Goal: Information Seeking & Learning: Check status

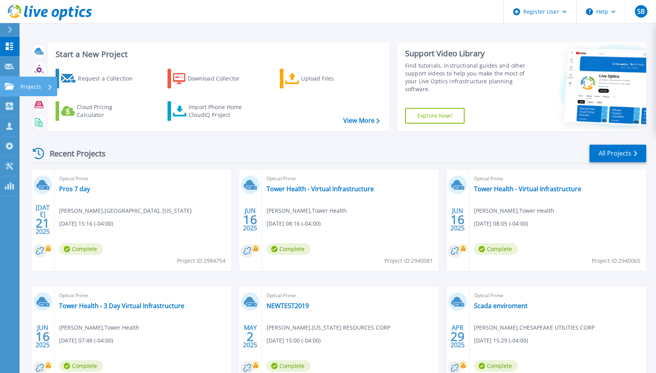
click at [2, 85] on link "Projects Projects" at bounding box center [10, 87] width 20 height 20
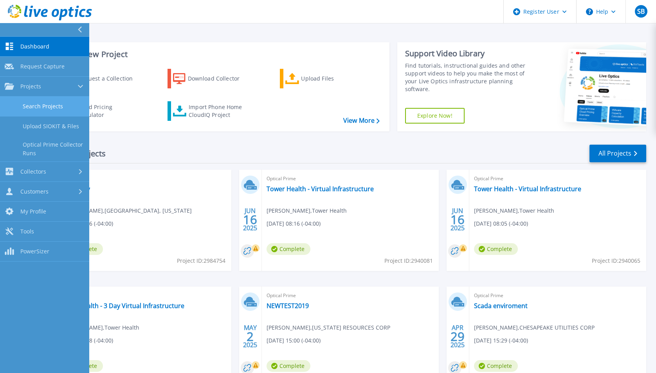
click at [26, 108] on link "Search Projects" at bounding box center [44, 107] width 89 height 20
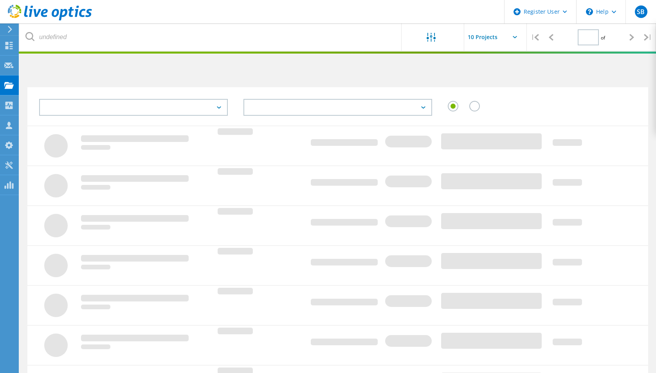
type input "1"
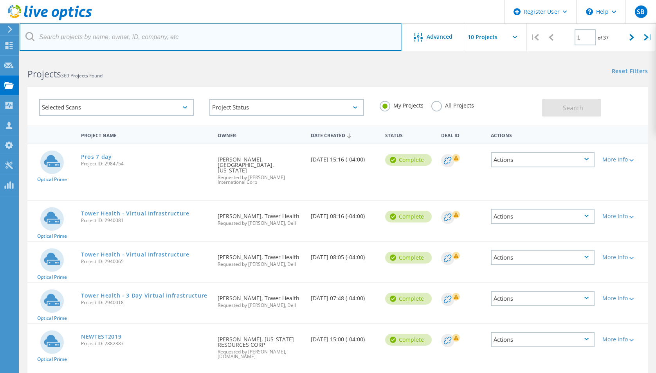
click at [233, 41] on input "text" at bounding box center [211, 36] width 382 height 27
paste input "jdowney@ucvts.org>"
type input "@ucvts.org"
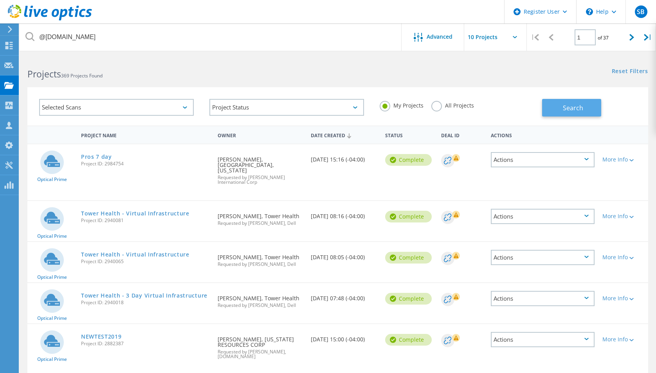
click at [554, 106] on button "Search" at bounding box center [571, 108] width 59 height 18
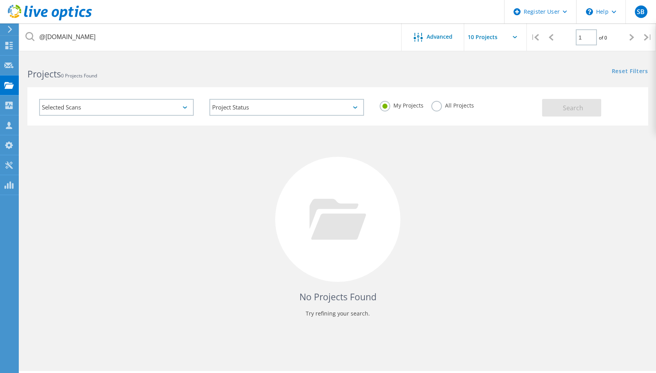
click at [437, 106] on label "All Projects" at bounding box center [452, 104] width 43 height 7
click at [0, 0] on input "All Projects" at bounding box center [0, 0] width 0 height 0
click at [526, 77] on div "Projects 0 Projects Found Reset Filters Show Filters" at bounding box center [338, 67] width 636 height 21
click at [567, 111] on span "Search" at bounding box center [573, 108] width 20 height 9
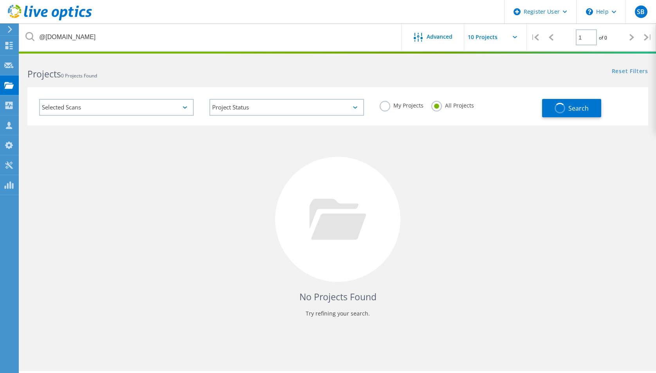
click at [531, 80] on div "Selected Scans Project Status In Progress Complete Published Anonymous Archived…" at bounding box center [338, 101] width 636 height 48
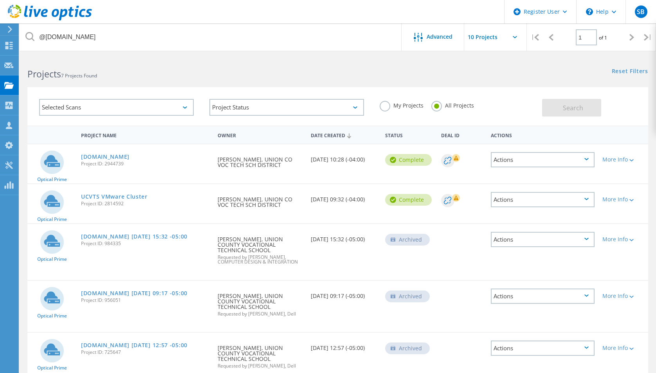
click at [286, 63] on div "Projects 7 Projects Found" at bounding box center [179, 67] width 318 height 21
click at [392, 77] on div "Projects 7 Projects Found Reset Filters Show Filters" at bounding box center [338, 67] width 636 height 21
click at [348, 65] on div "Reset Filters Show Filters" at bounding box center [497, 64] width 318 height 14
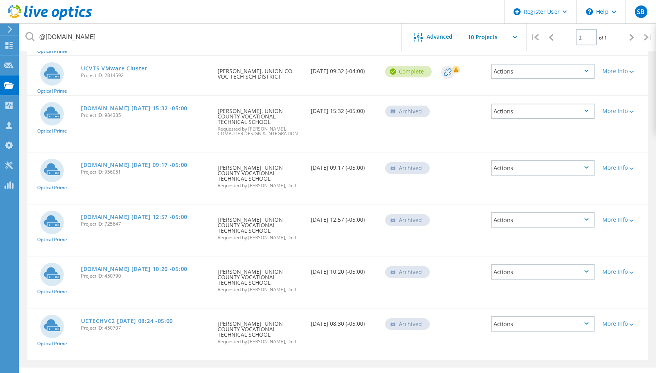
scroll to position [146, 0]
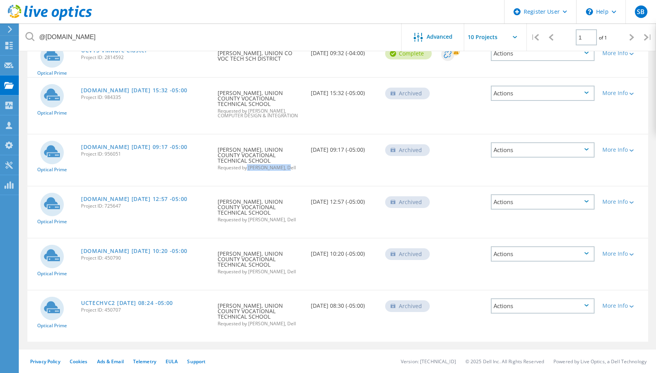
drag, startPoint x: 248, startPoint y: 168, endPoint x: 284, endPoint y: 168, distance: 36.4
click at [284, 168] on span "Requested by James Lake, Dell" at bounding box center [260, 168] width 85 height 5
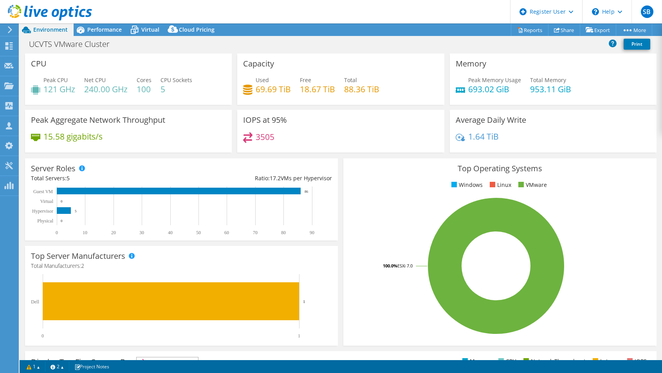
select select "USD"
click at [415, 13] on header "SB Dell User [PERSON_NAME] [EMAIL_ADDRESS][PERSON_NAME][DOMAIN_NAME] Dell My Pr…" at bounding box center [331, 11] width 662 height 23
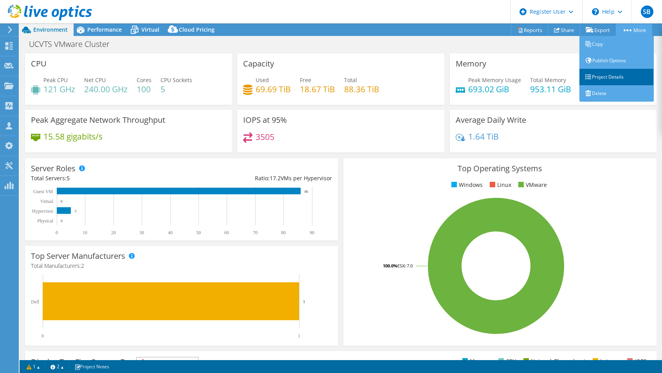
drag, startPoint x: 610, startPoint y: 77, endPoint x: 603, endPoint y: 76, distance: 7.1
click at [610, 77] on link "Project Details" at bounding box center [616, 77] width 74 height 16
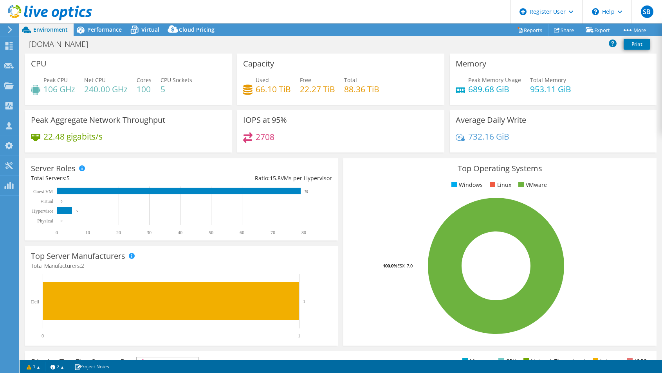
select select "USD"
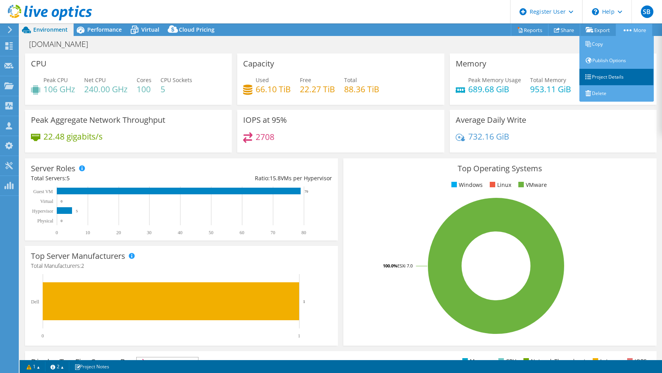
click at [609, 76] on link "Project Details" at bounding box center [616, 77] width 74 height 16
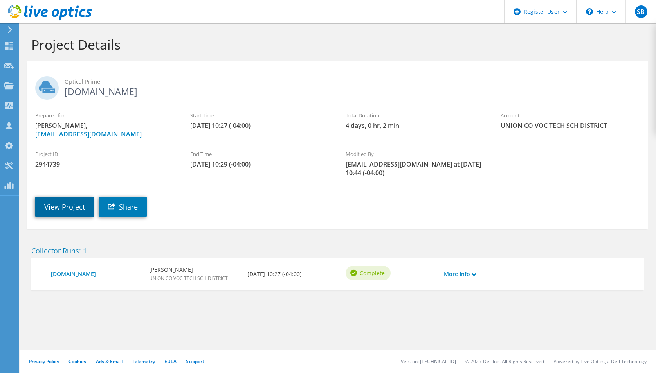
click at [70, 209] on link "View Project" at bounding box center [64, 207] width 59 height 20
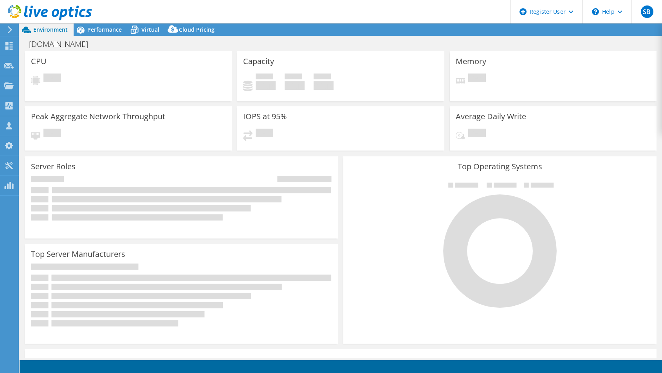
select select "USD"
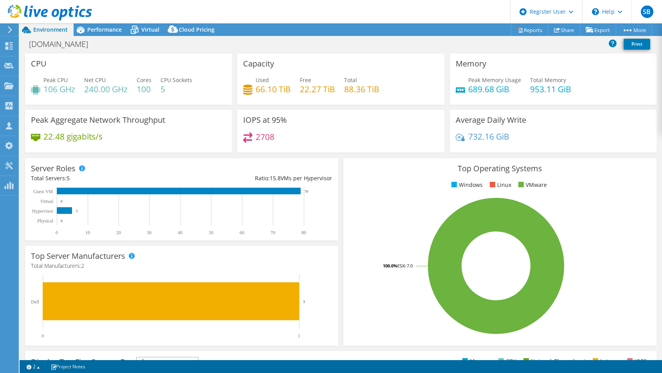
click at [490, 6] on header "SB Dell User [PERSON_NAME] [EMAIL_ADDRESS][PERSON_NAME][DOMAIN_NAME] Dell My Pr…" at bounding box center [331, 11] width 662 height 23
click at [402, 8] on header "SB Dell User [PERSON_NAME] [EMAIL_ADDRESS][PERSON_NAME][DOMAIN_NAME] Dell My Pr…" at bounding box center [331, 11] width 662 height 23
click at [454, 16] on header "SB Dell User [PERSON_NAME] [EMAIL_ADDRESS][PERSON_NAME][DOMAIN_NAME] Dell My Pr…" at bounding box center [331, 11] width 662 height 23
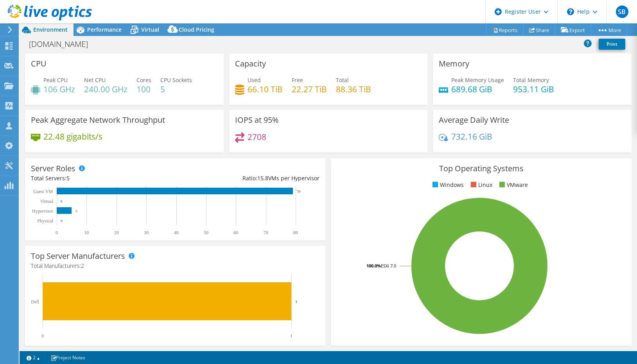
click at [417, 11] on header "SB Dell User [PERSON_NAME] [EMAIL_ADDRESS][PERSON_NAME][DOMAIN_NAME] Dell My Pr…" at bounding box center [318, 11] width 637 height 23
click at [426, 8] on header "SB Dell User [PERSON_NAME] [EMAIL_ADDRESS][PERSON_NAME][DOMAIN_NAME] Dell My Pr…" at bounding box center [318, 11] width 637 height 23
click at [417, 12] on header "SB Dell User [PERSON_NAME] [EMAIL_ADDRESS][PERSON_NAME][DOMAIN_NAME] Dell My Pr…" at bounding box center [318, 11] width 637 height 23
click at [425, 14] on header "SB Dell User [PERSON_NAME] [EMAIL_ADDRESS][PERSON_NAME][DOMAIN_NAME] Dell My Pr…" at bounding box center [318, 11] width 637 height 23
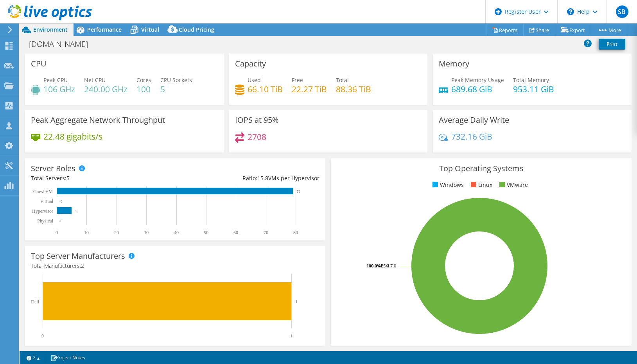
click at [328, 229] on div "Top Operating Systems Windows Linux VMware 100.0% ESXi 7.0" at bounding box center [481, 252] width 306 height 193
click at [279, 12] on header "SB Dell User [PERSON_NAME] [EMAIL_ADDRESS][PERSON_NAME][DOMAIN_NAME] Dell My Pr…" at bounding box center [318, 11] width 637 height 23
click at [364, 12] on header "SB Dell User [PERSON_NAME] [EMAIL_ADDRESS][PERSON_NAME][DOMAIN_NAME] Dell My Pr…" at bounding box center [318, 11] width 637 height 23
